Goal: Register for event/course

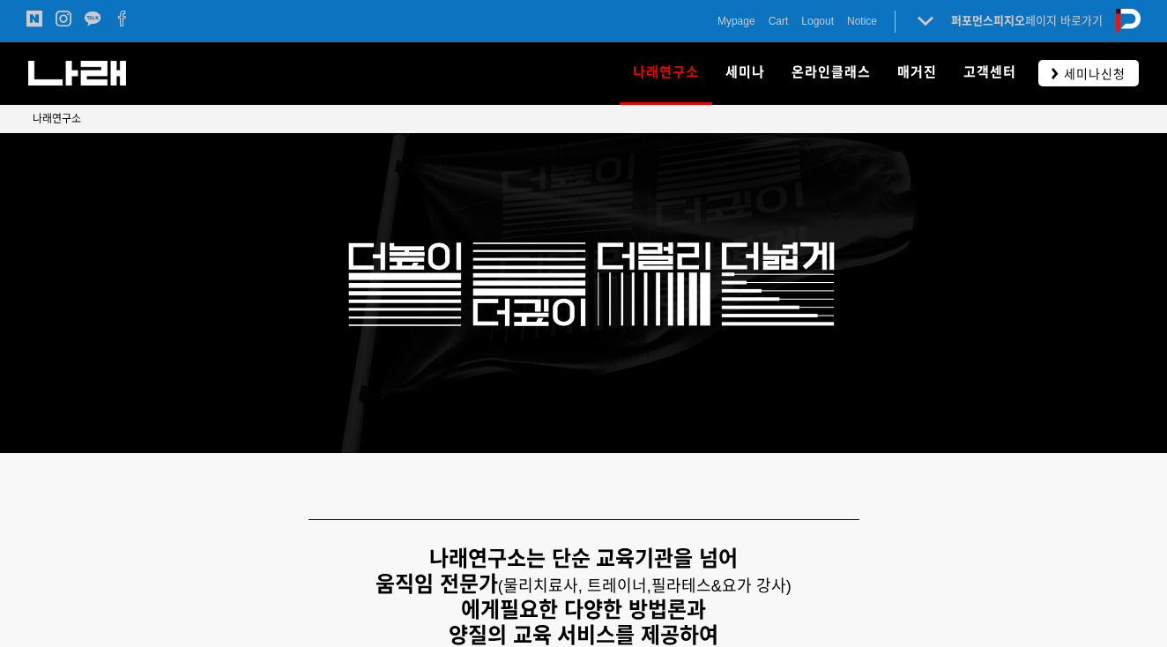
click at [1070, 75] on span "세미나신청" at bounding box center [1092, 74] width 67 height 18
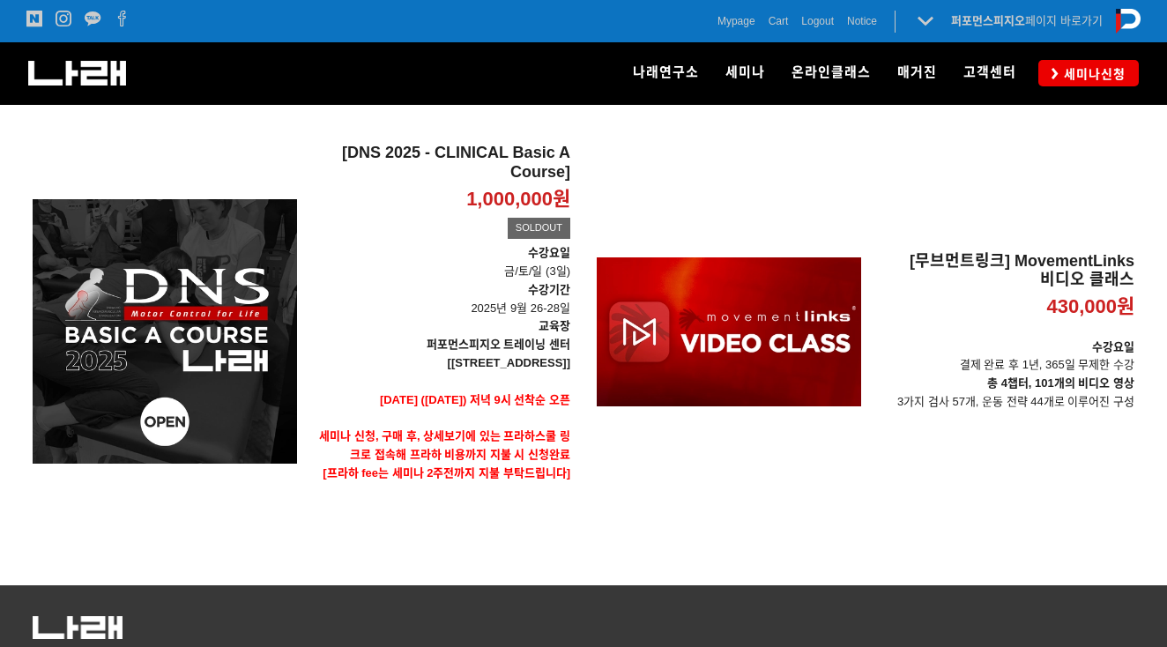
scroll to position [159, 0]
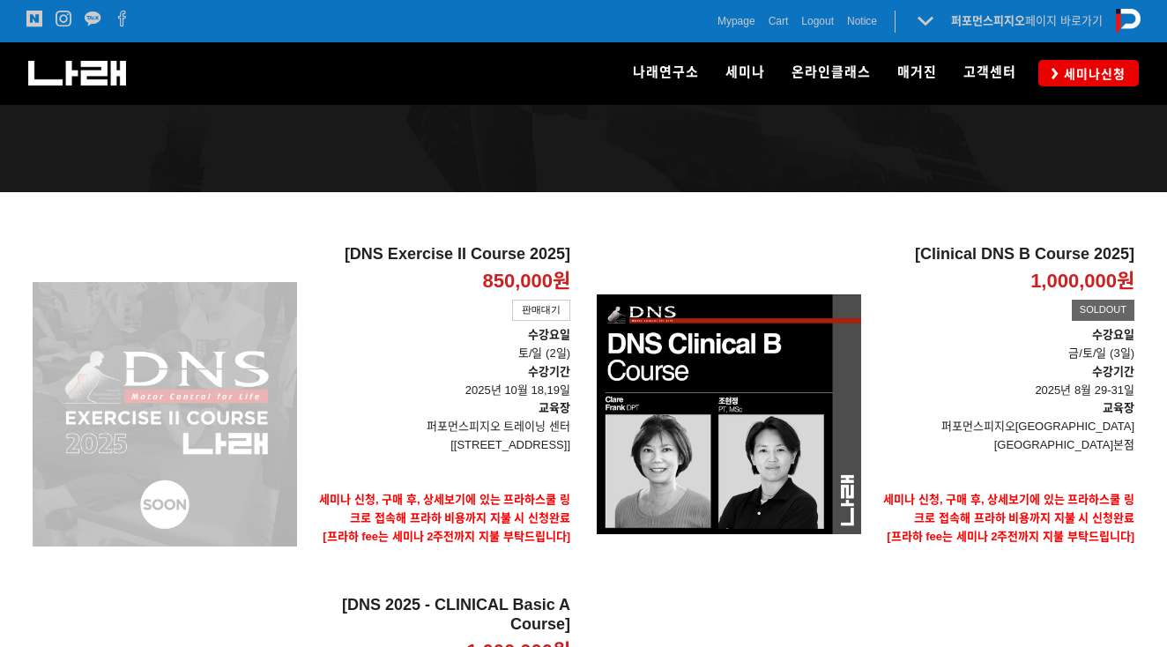
click at [206, 393] on div "[DNS Exercise II Course 2025] 850,000원 TIME SALE 판매대기" at bounding box center [165, 414] width 264 height 338
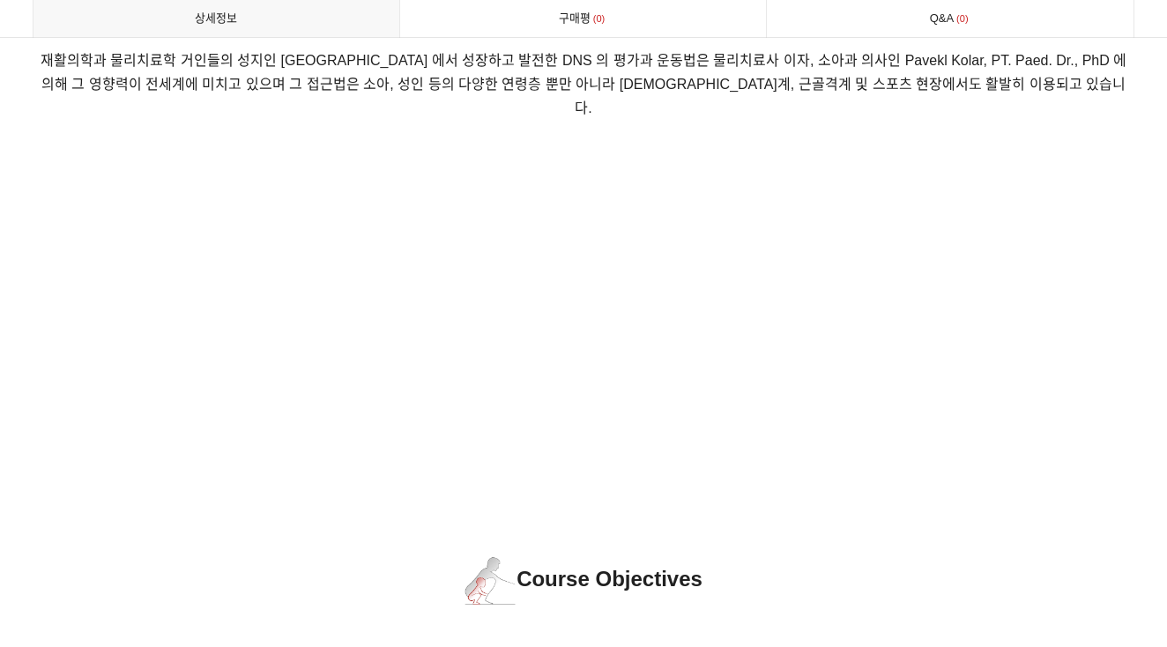
scroll to position [354, 0]
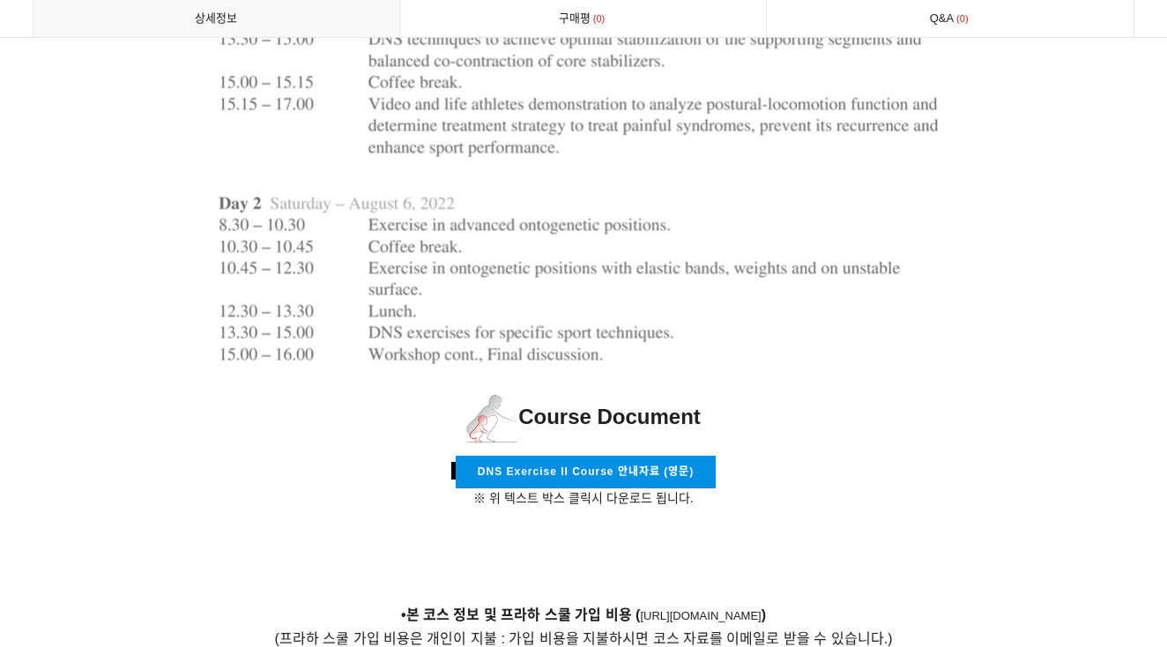
scroll to position [5765, 0]
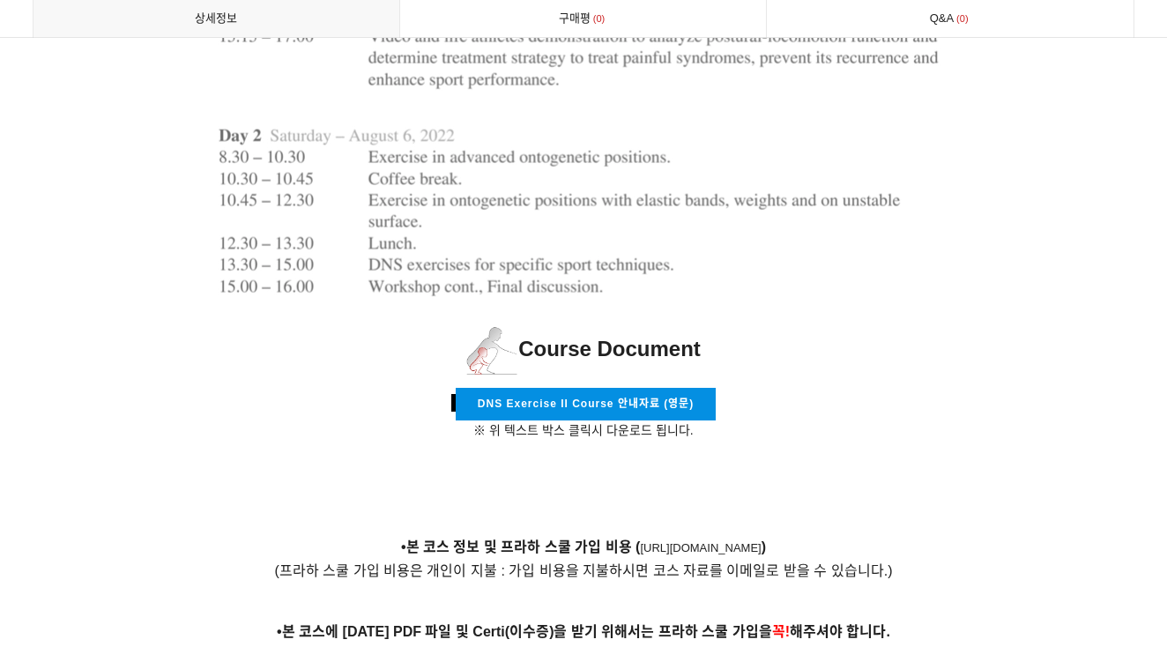
click at [687, 398] on span "DNS Exercise II Course 안내자료 (영문)" at bounding box center [586, 404] width 216 height 12
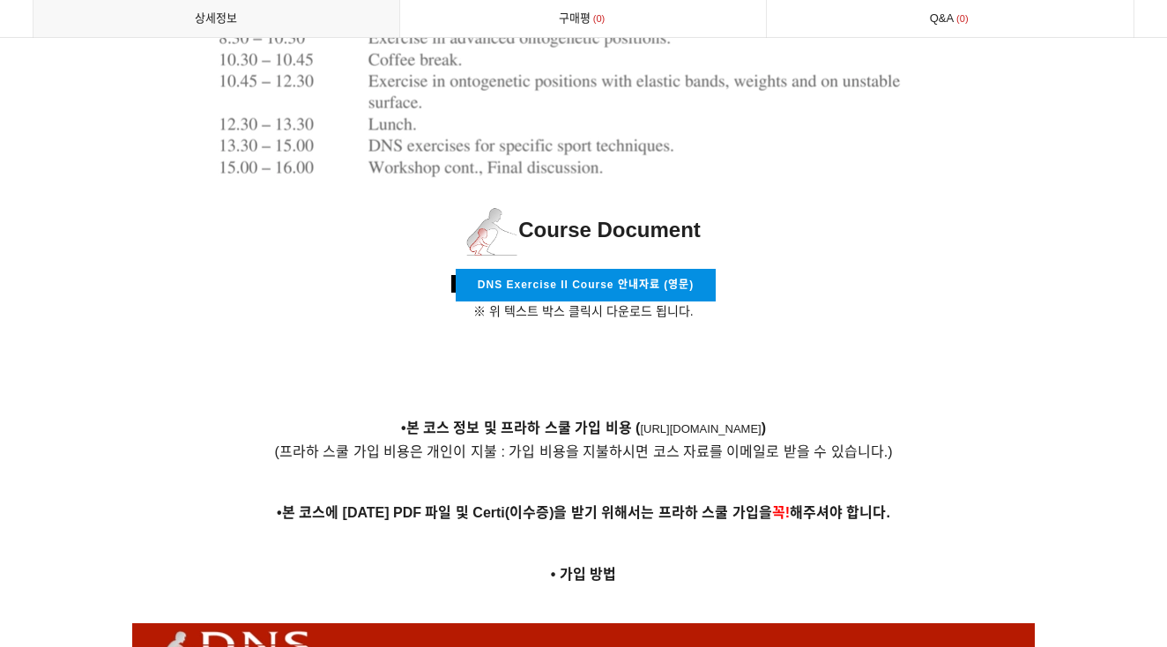
scroll to position [5961, 0]
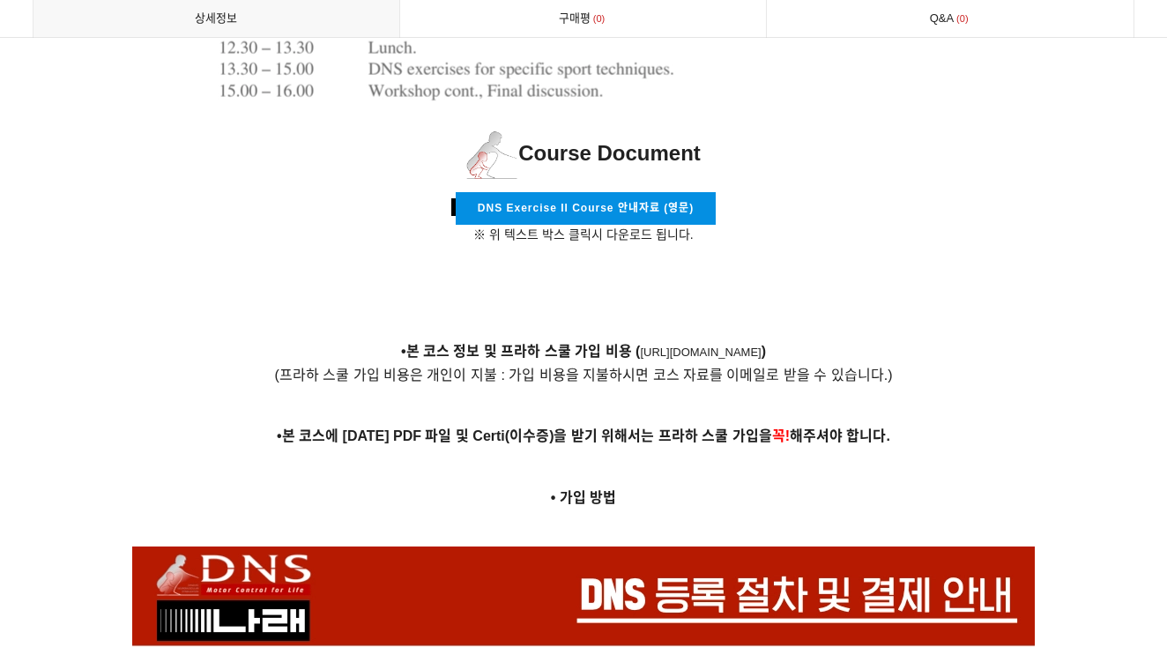
click at [640, 346] on link "[URL][DOMAIN_NAME]" at bounding box center [700, 352] width 121 height 13
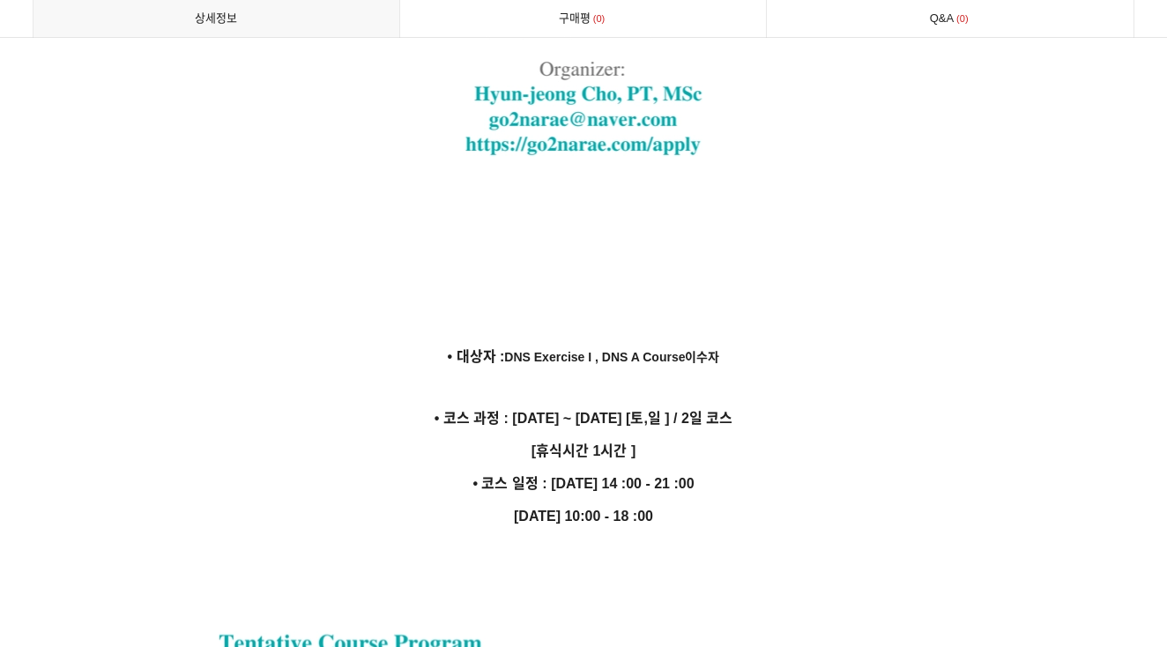
scroll to position [4352, 0]
